Goal: Book appointment/travel/reservation

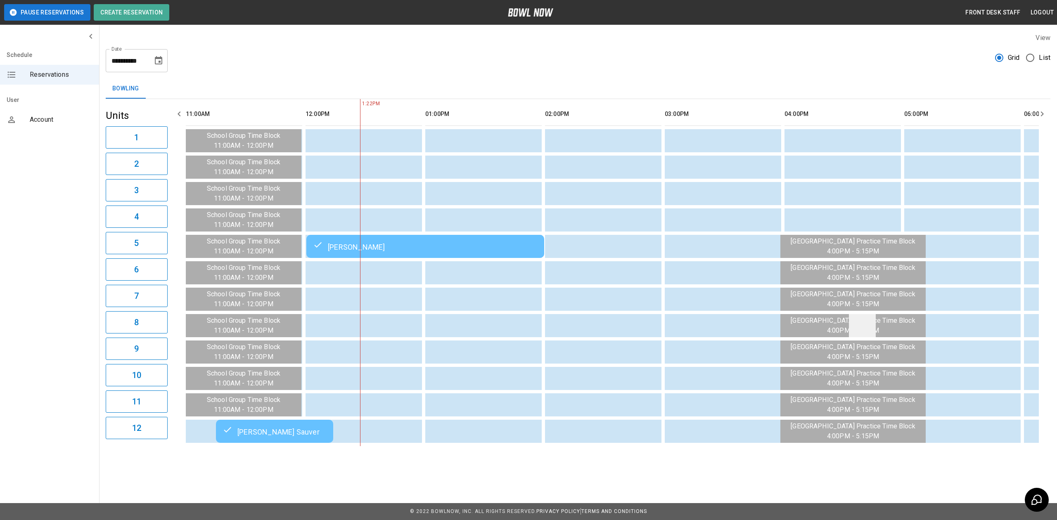
scroll to position [0, 506]
